Goal: Navigation & Orientation: Find specific page/section

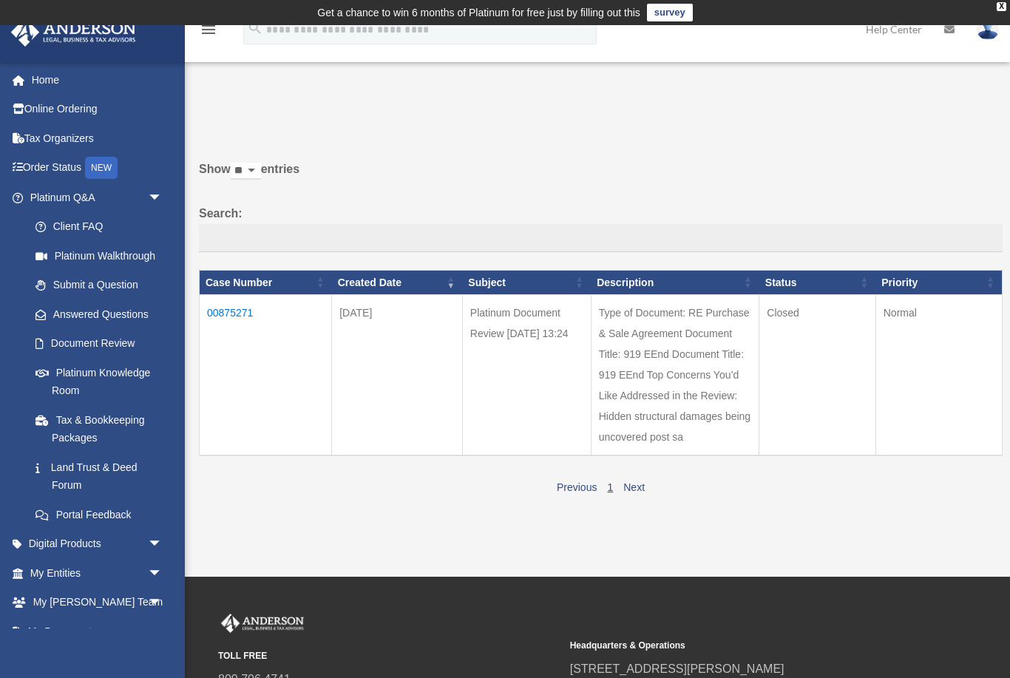
click at [51, 558] on link "My Entities arrow_drop_down" at bounding box center [97, 573] width 174 height 30
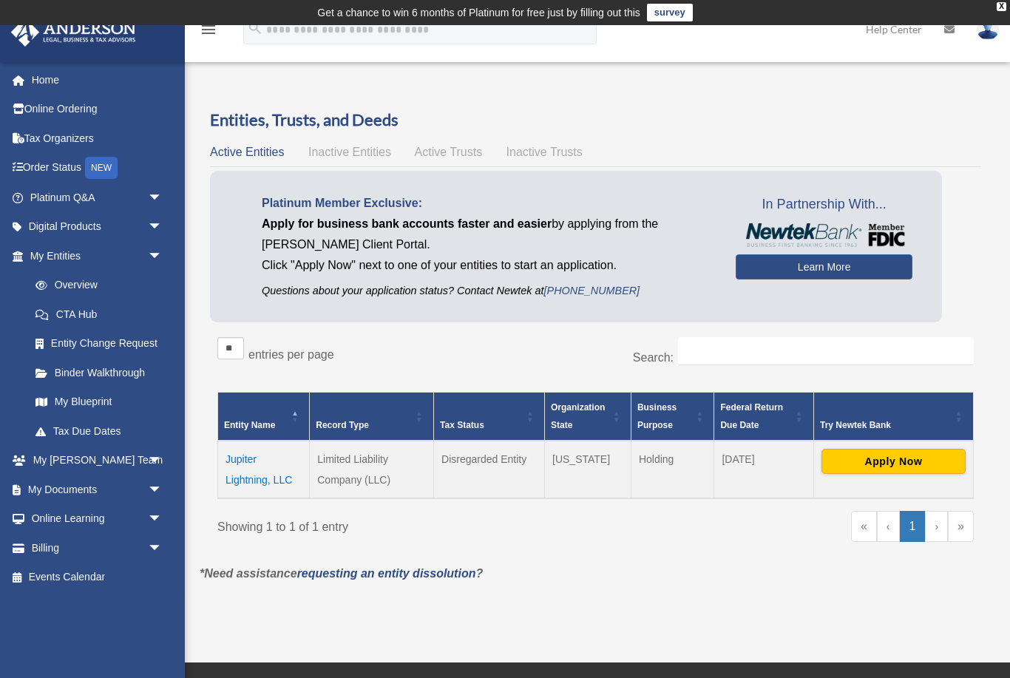
click at [231, 478] on td "Jupiter Lightning, LLC" at bounding box center [264, 470] width 92 height 58
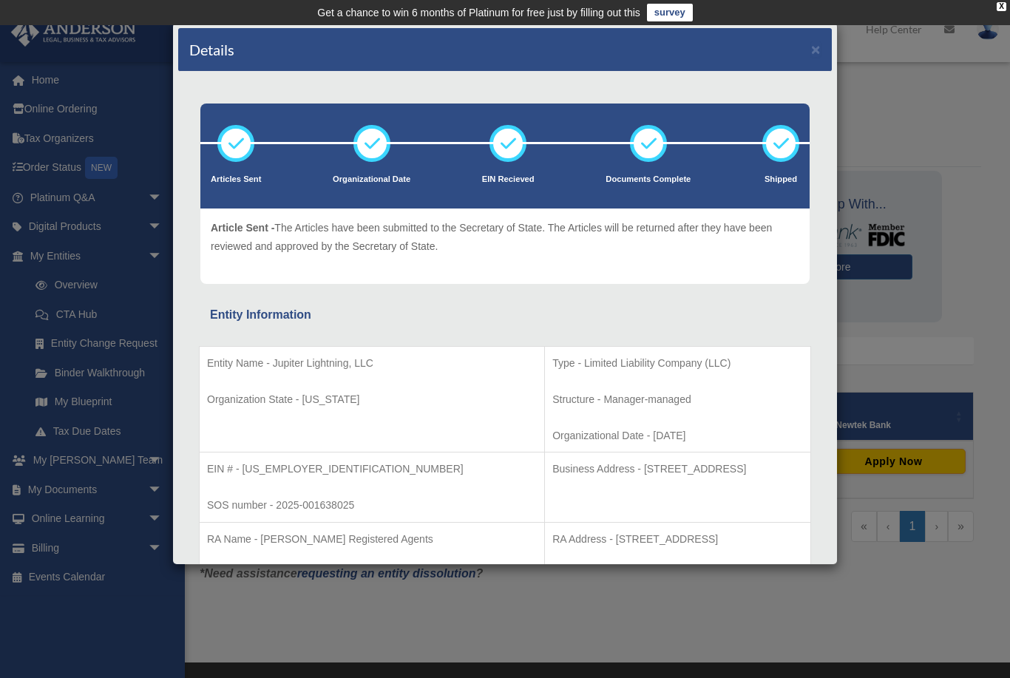
click at [40, 87] on div "Details × Articles Sent Organizational Date" at bounding box center [505, 339] width 1010 height 678
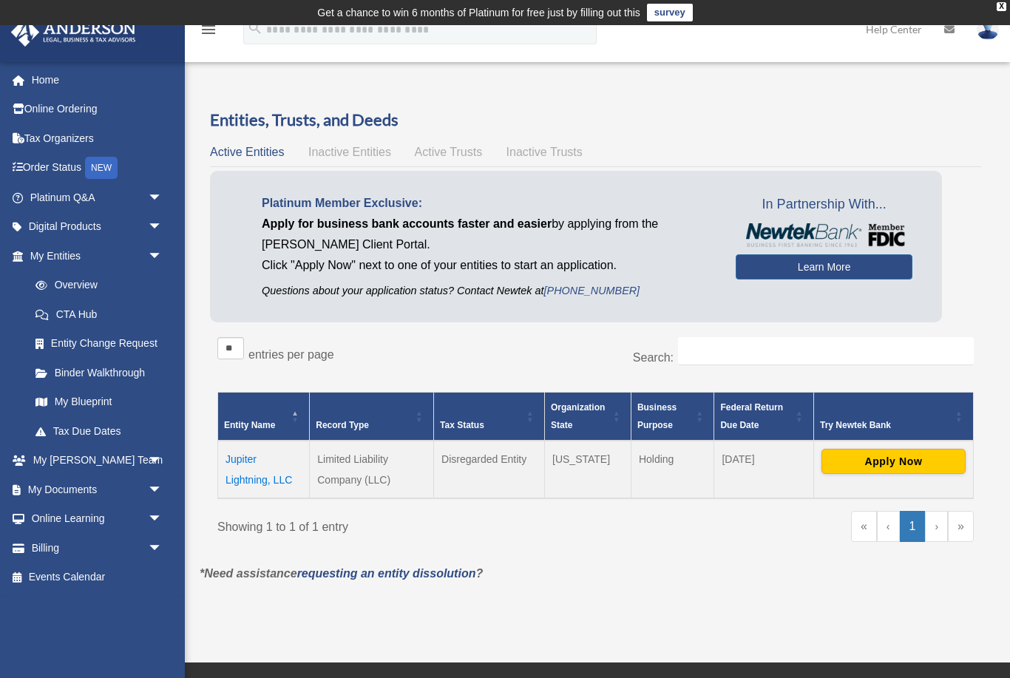
click at [58, 248] on link "My Entities arrow_drop_down" at bounding box center [93, 256] width 167 height 30
click at [237, 477] on td "Jupiter Lightning, LLC" at bounding box center [264, 470] width 92 height 58
click at [50, 108] on link "Online Ordering" at bounding box center [97, 110] width 174 height 30
click at [47, 80] on link "Home" at bounding box center [97, 80] width 174 height 30
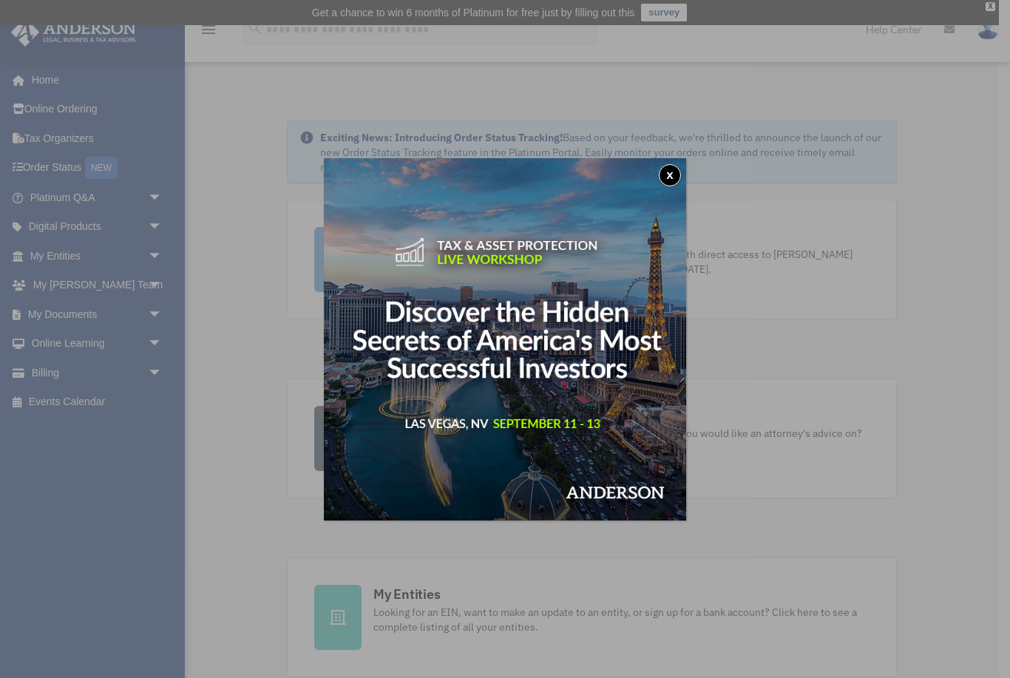
click at [657, 169] on img at bounding box center [505, 339] width 362 height 362
click at [673, 169] on button "x" at bounding box center [670, 175] width 22 height 22
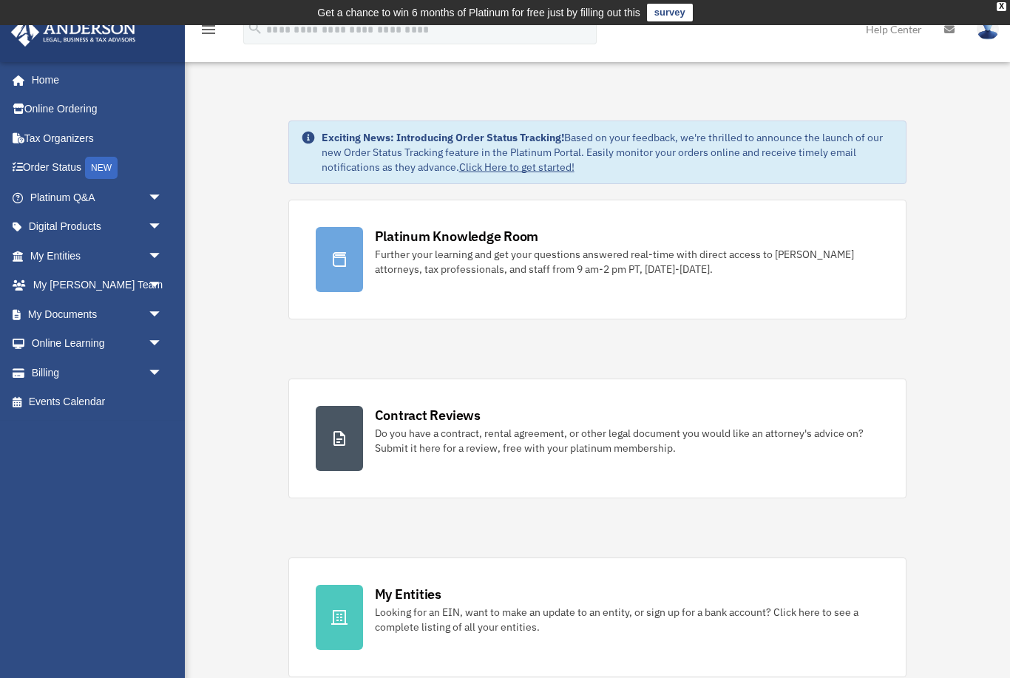
click at [37, 80] on link "Home" at bounding box center [93, 80] width 167 height 30
click at [42, 71] on link "Home" at bounding box center [93, 80] width 167 height 30
click at [54, 312] on link "My Documents arrow_drop_down" at bounding box center [97, 314] width 174 height 30
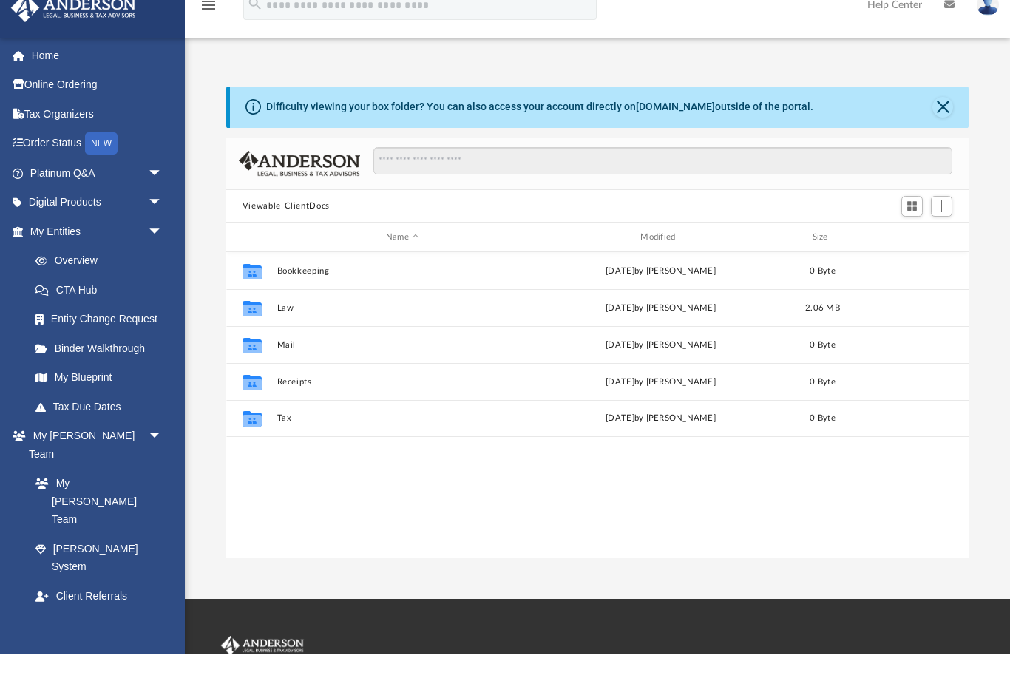
scroll to position [30, 0]
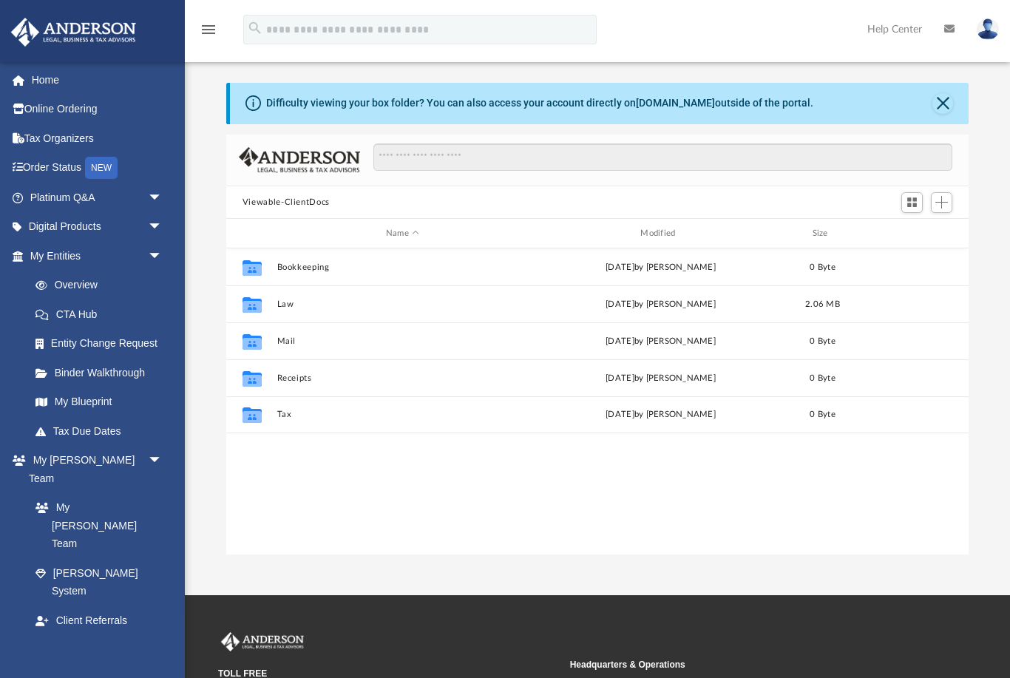
click at [938, 105] on button "Close" at bounding box center [942, 103] width 21 height 21
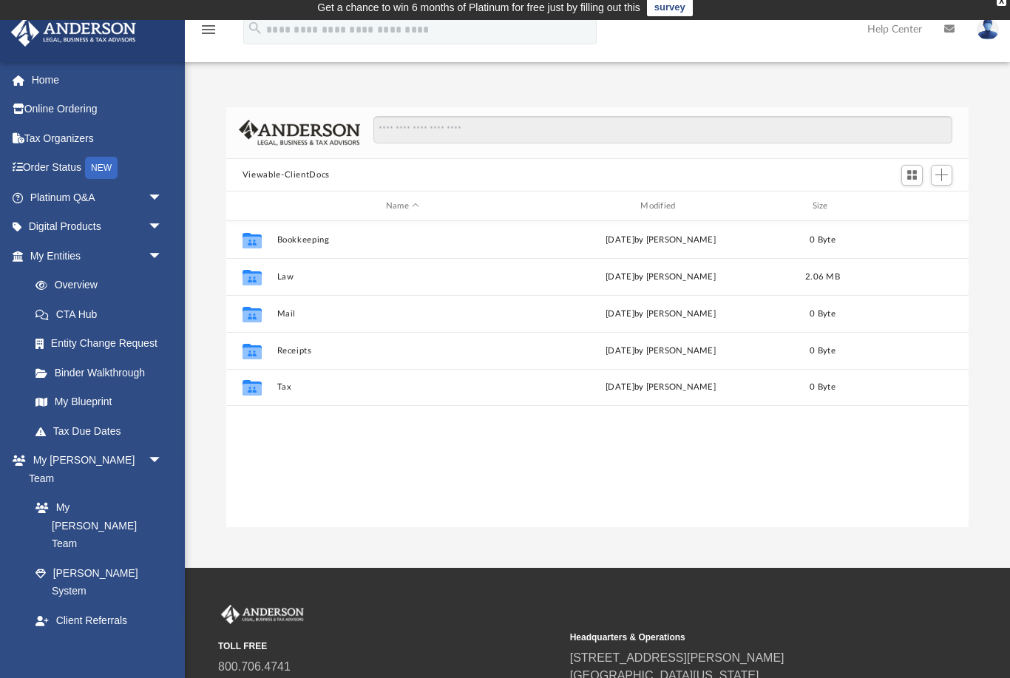
scroll to position [0, 0]
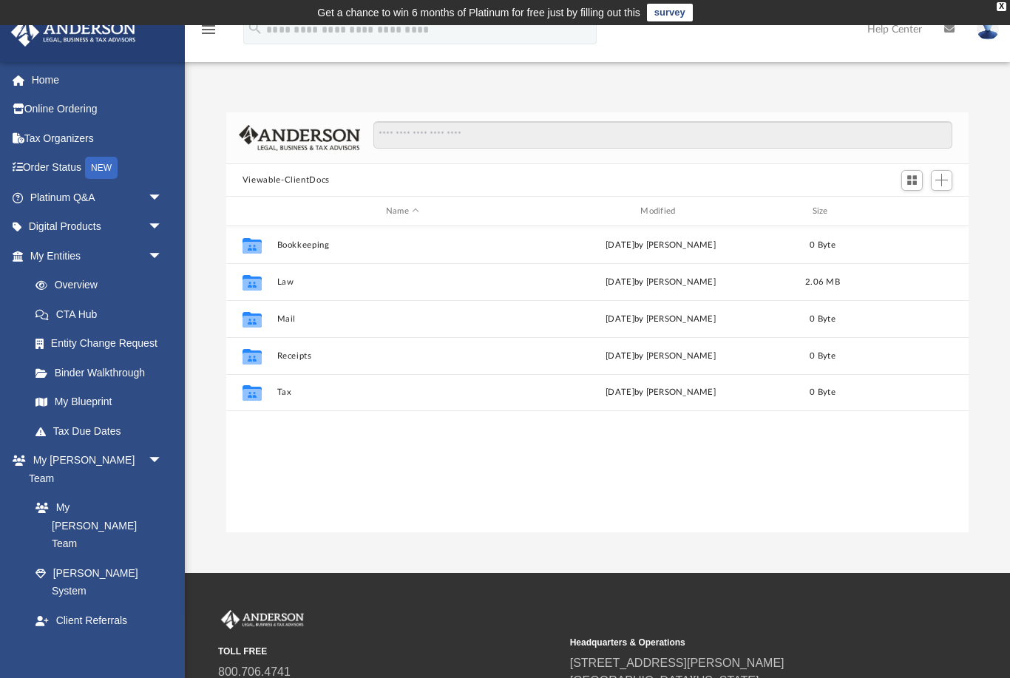
click at [47, 74] on link "Home" at bounding box center [97, 80] width 174 height 30
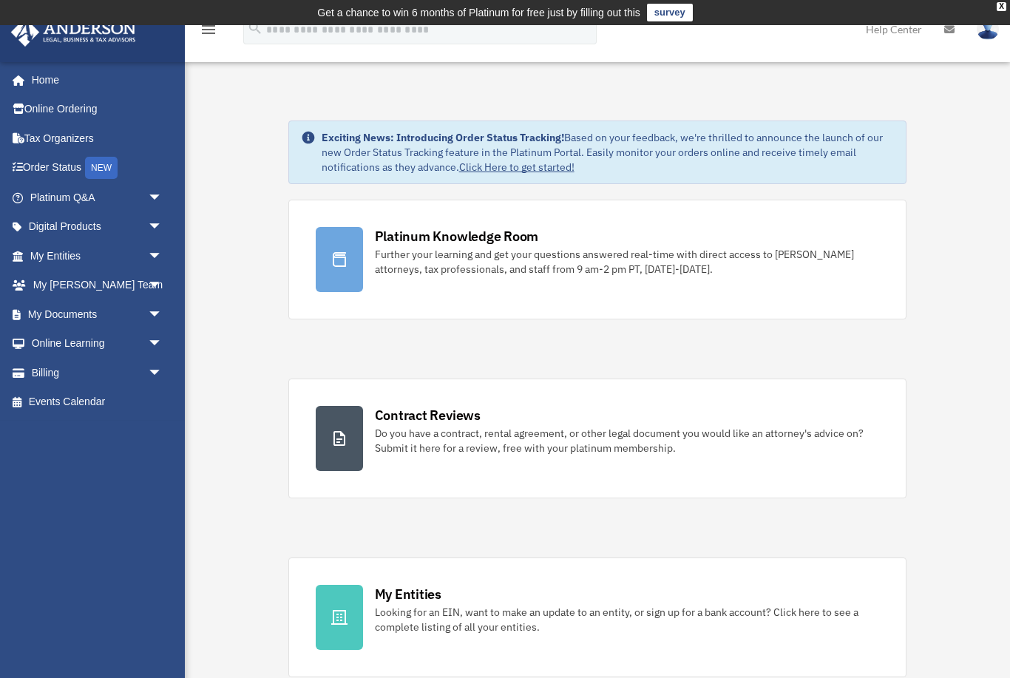
click at [994, 7] on td "Get a chance to win 6 months of Platinum for free just by filling out this surv…" at bounding box center [505, 12] width 1010 height 25
click at [991, 1] on td "Get a chance to win 6 months of Platinum for free just by filling out this surv…" at bounding box center [505, 12] width 1010 height 25
click at [1000, 4] on div "X" at bounding box center [1002, 6] width 10 height 9
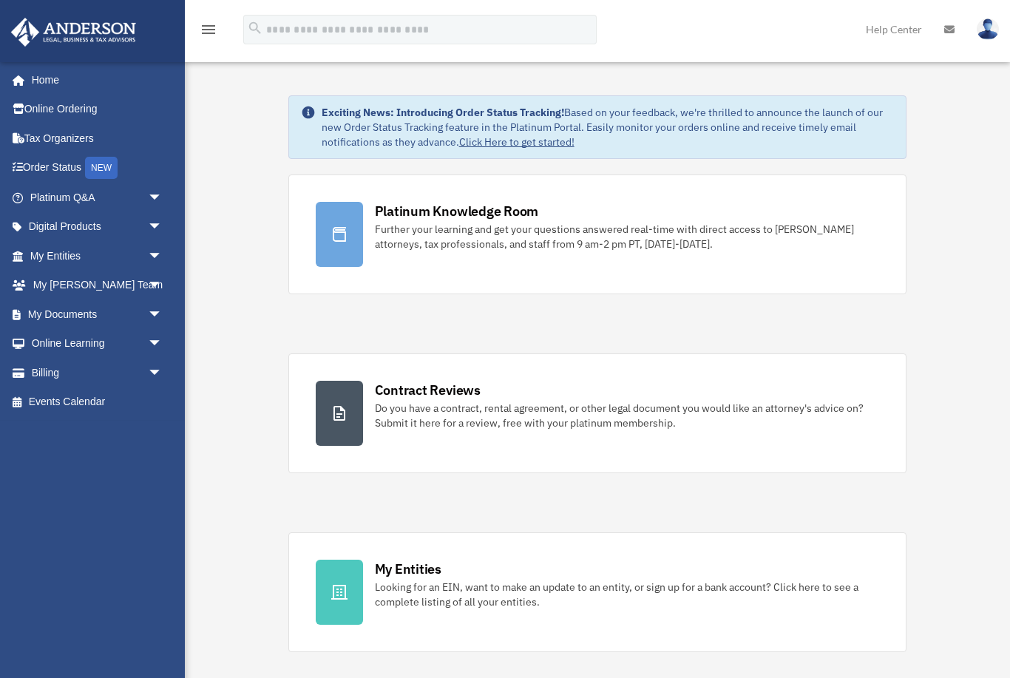
click at [986, 25] on img at bounding box center [988, 28] width 22 height 21
click at [707, 70] on link "My Profile" at bounding box center [747, 69] width 148 height 30
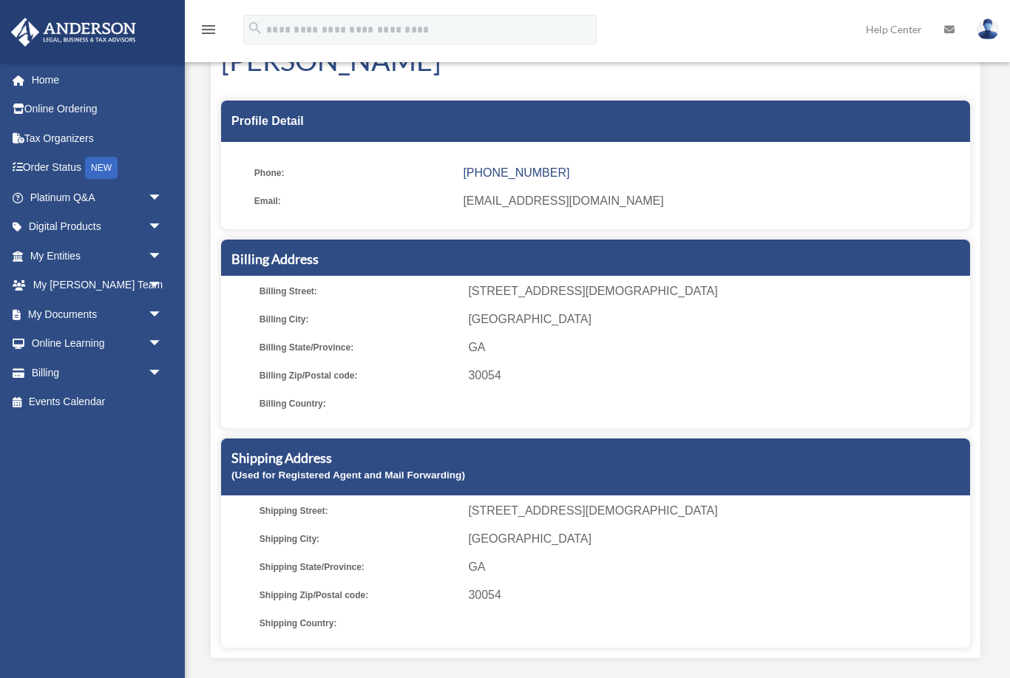
scroll to position [63, 0]
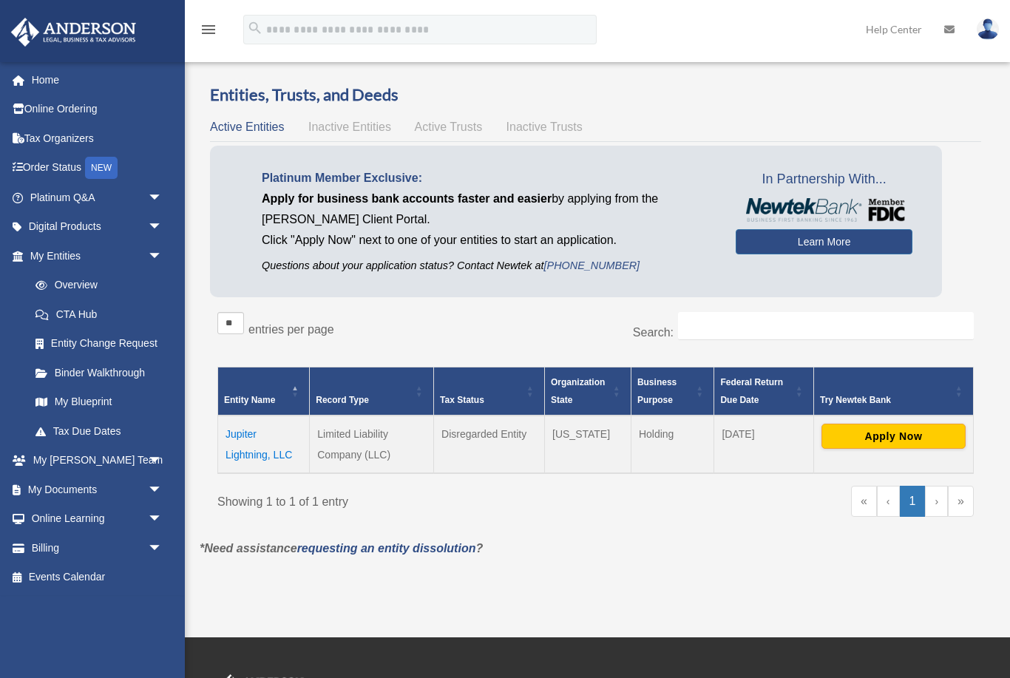
scroll to position [79, 0]
